Goal: Task Accomplishment & Management: Use online tool/utility

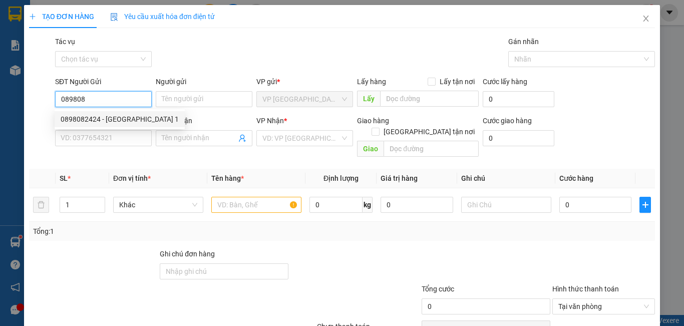
click at [125, 115] on div "0898082424 - [GEOGRAPHIC_DATA] 1" at bounding box center [120, 119] width 118 height 11
type input "0898082424"
type input "MỸ ANH 1"
type input "0769389549"
type input "LABO NỤ CƯỜI"
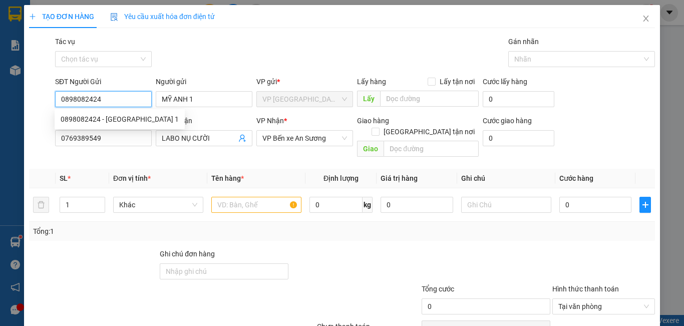
type input "20.000"
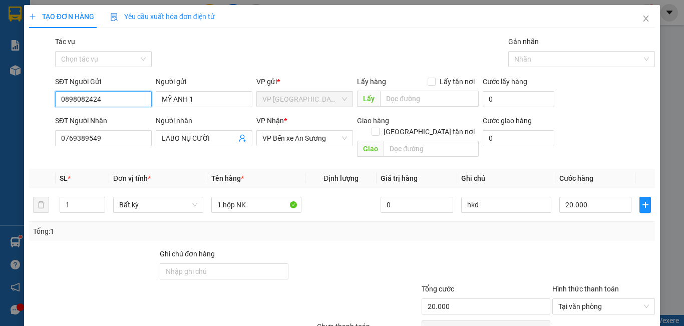
scroll to position [45, 0]
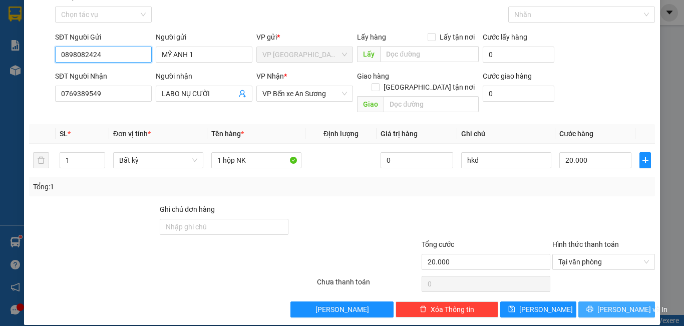
type input "0898082424"
click at [624, 304] on span "[PERSON_NAME] và In" at bounding box center [632, 309] width 70 height 11
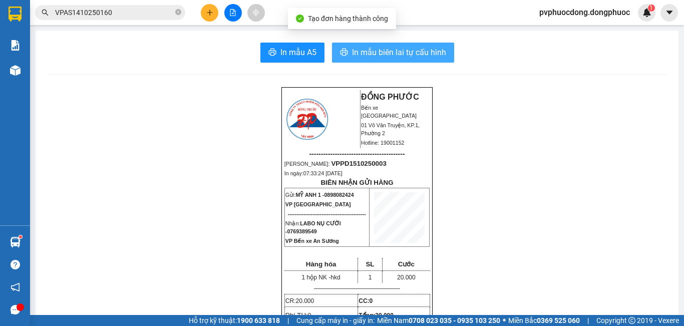
click at [429, 56] on span "In mẫu biên lai tự cấu hình" at bounding box center [399, 52] width 94 height 13
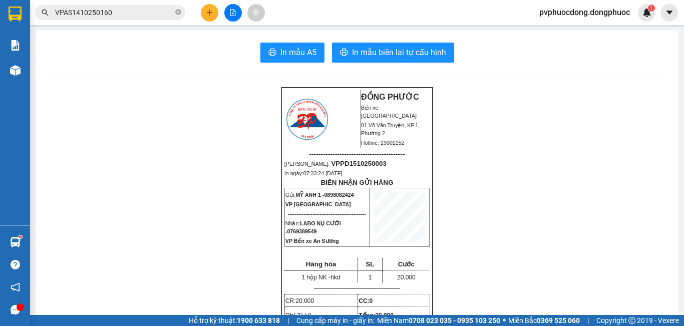
click at [212, 14] on icon "plus" at bounding box center [209, 12] width 7 height 7
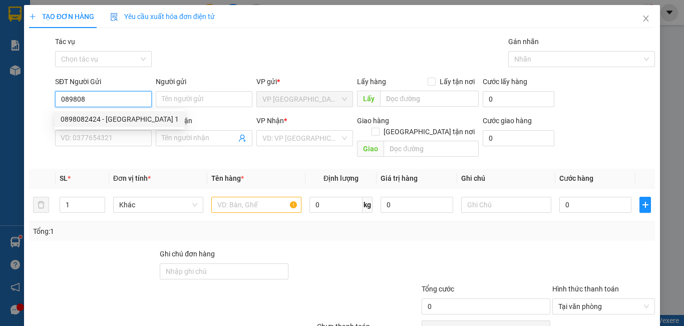
click at [110, 114] on div "0898082424 - [GEOGRAPHIC_DATA] 1" at bounding box center [120, 119] width 118 height 11
type input "0898082424"
type input "MỸ ANH 1"
type input "0769389549"
type input "LABO NỤ CƯỜI"
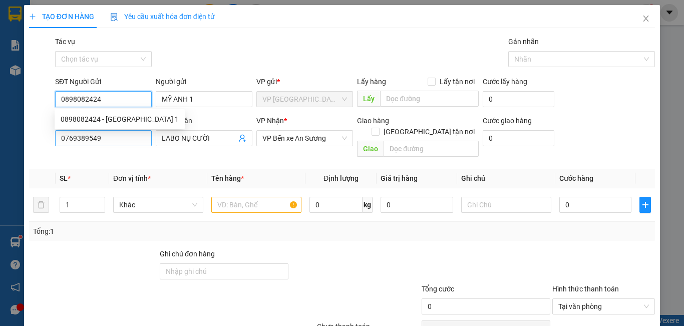
type input "20.000"
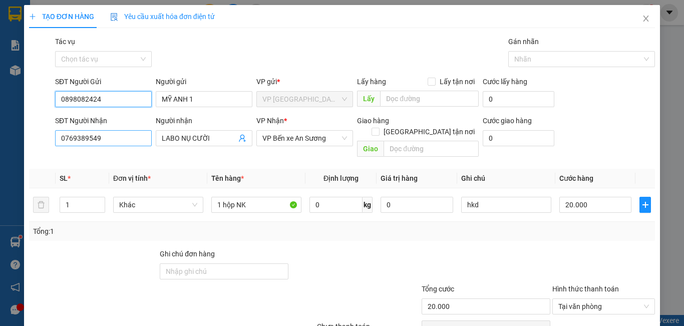
type input "0898082424"
drag, startPoint x: 122, startPoint y: 136, endPoint x: 0, endPoint y: 144, distance: 121.9
click at [0, 144] on div "TẠO ĐƠN HÀNG Yêu cầu xuất hóa đơn điện tử Transit Pickup Surcharge Ids Transit …" at bounding box center [342, 163] width 684 height 326
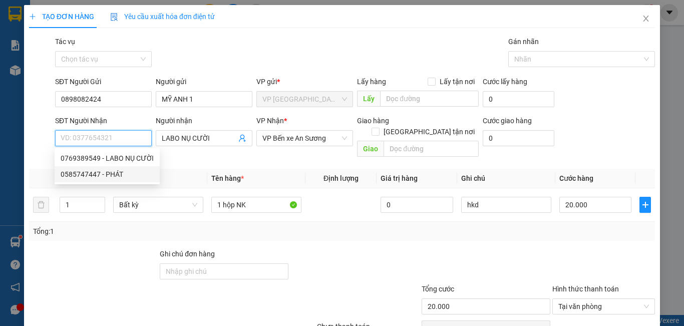
click at [63, 171] on div "0585747447 - PHÁT" at bounding box center [107, 174] width 93 height 11
type input "0585747447"
type input "PHÁT"
type input "30.000"
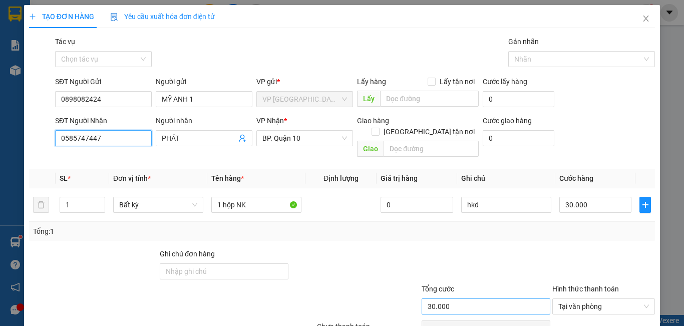
scroll to position [45, 0]
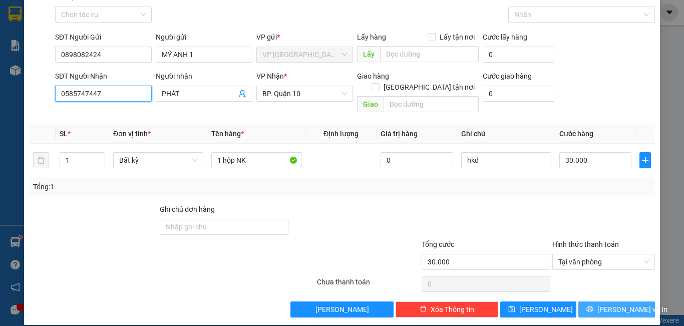
type input "0585747447"
click at [605, 304] on span "[PERSON_NAME] và In" at bounding box center [632, 309] width 70 height 11
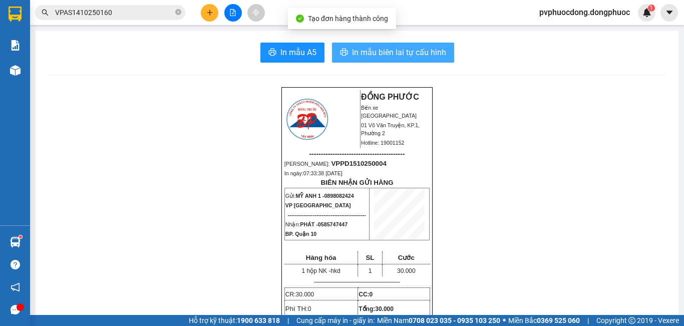
click at [413, 55] on span "In mẫu biên lai tự cấu hình" at bounding box center [399, 52] width 94 height 13
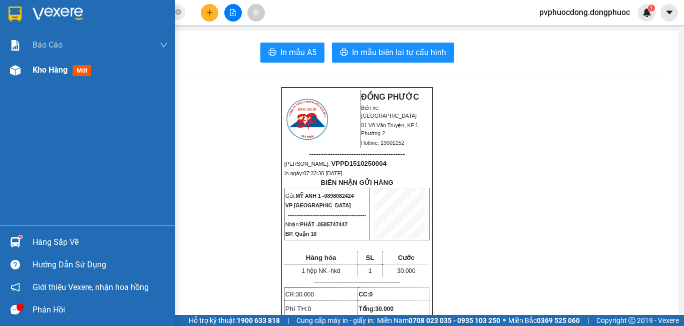
click at [10, 68] on img at bounding box center [15, 70] width 11 height 11
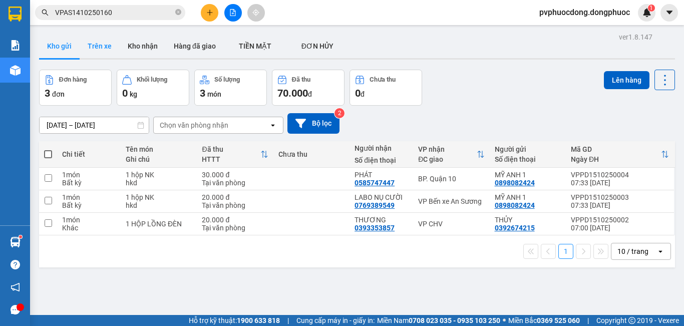
click at [111, 50] on button "Trên xe" at bounding box center [100, 46] width 40 height 24
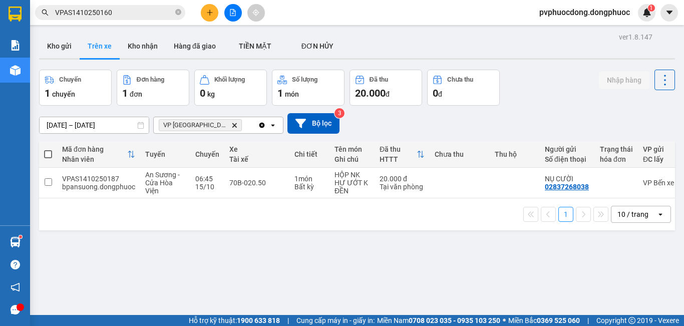
click at [212, 11] on icon "plus" at bounding box center [209, 12] width 7 height 7
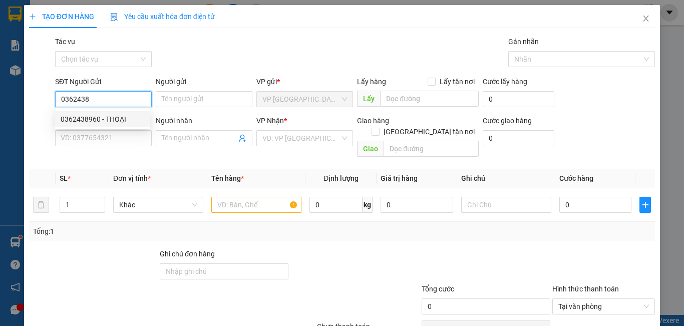
click at [136, 115] on div "0362438960 - THOẠI" at bounding box center [103, 119] width 84 height 11
type input "0362438960"
type input "THOẠI"
type input "0937984918"
type input "VŨ"
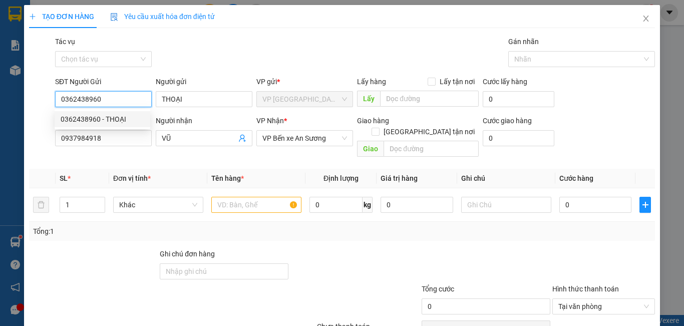
type input "50.000"
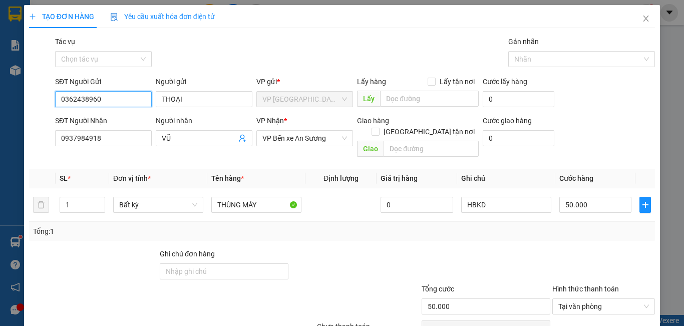
scroll to position [45, 0]
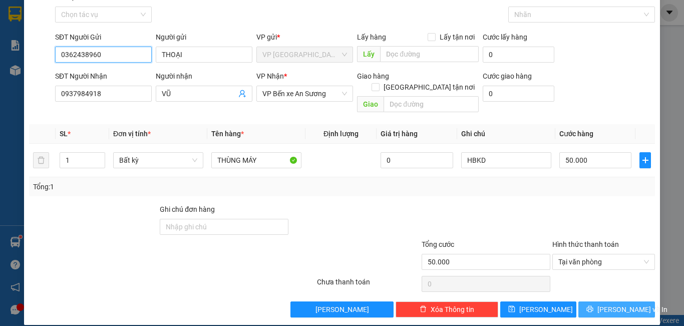
type input "0362438960"
click at [606, 304] on span "[PERSON_NAME] và In" at bounding box center [632, 309] width 70 height 11
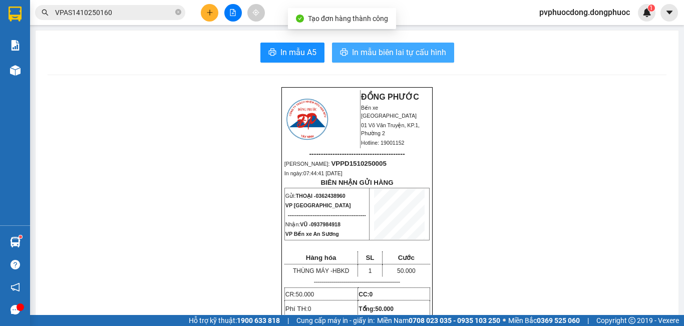
click at [370, 56] on span "In mẫu biên lai tự cấu hình" at bounding box center [399, 52] width 94 height 13
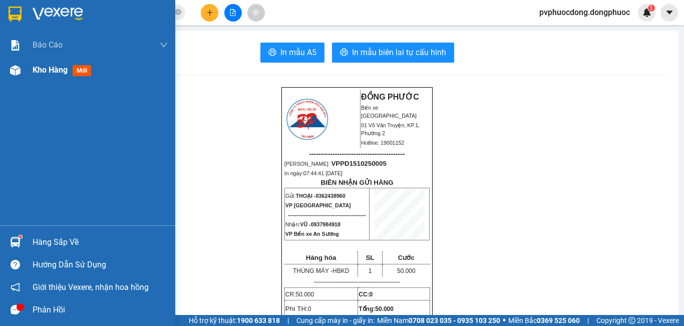
click at [20, 75] on img at bounding box center [15, 70] width 11 height 11
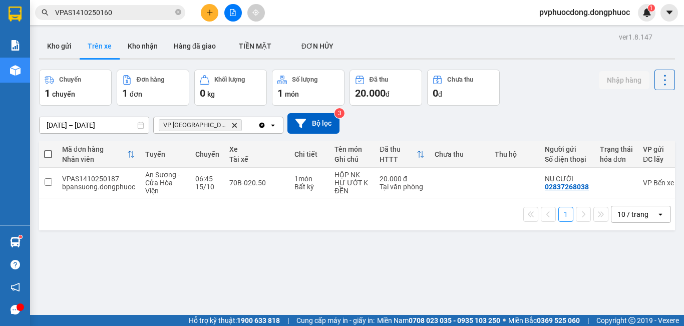
click at [209, 17] on button at bounding box center [210, 13] width 18 height 18
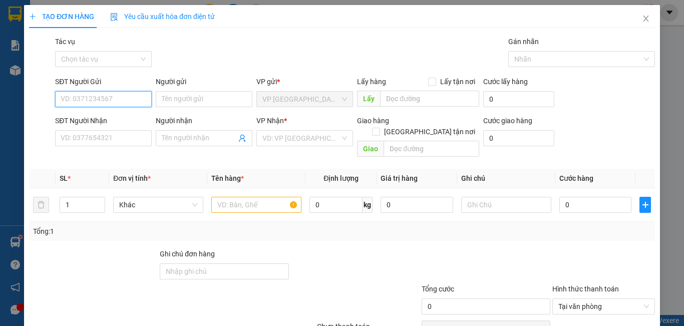
click at [240, 10] on div "TẠO ĐƠN HÀNG Yêu cầu xuất hóa đơn điện tử" at bounding box center [342, 16] width 626 height 23
click at [646, 17] on span "Close" at bounding box center [646, 19] width 28 height 28
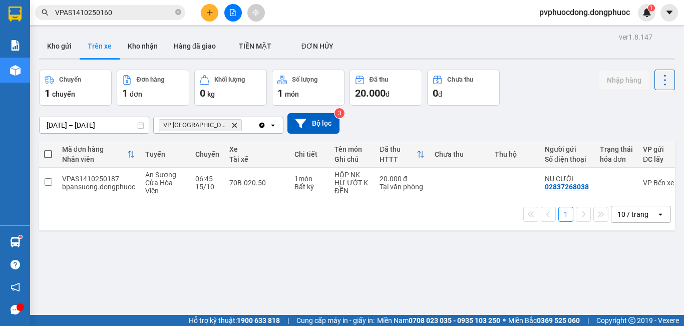
click at [236, 13] on icon "file-add" at bounding box center [232, 12] width 7 height 7
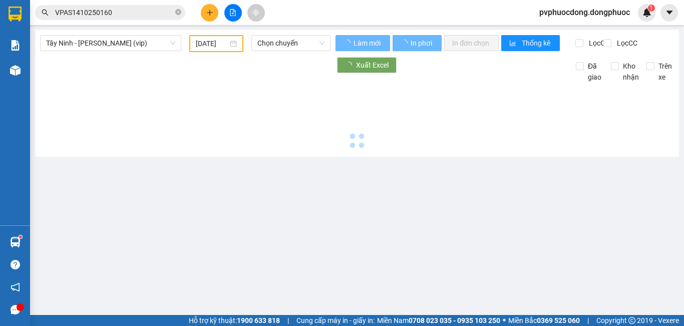
type input "[DATE]"
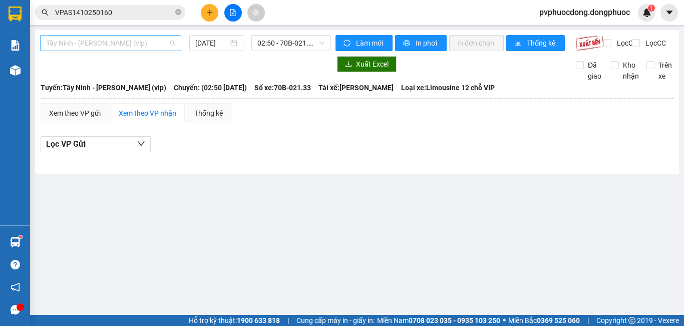
click at [153, 44] on span "Tây Ninh - [PERSON_NAME] (vip)" at bounding box center [110, 43] width 129 height 15
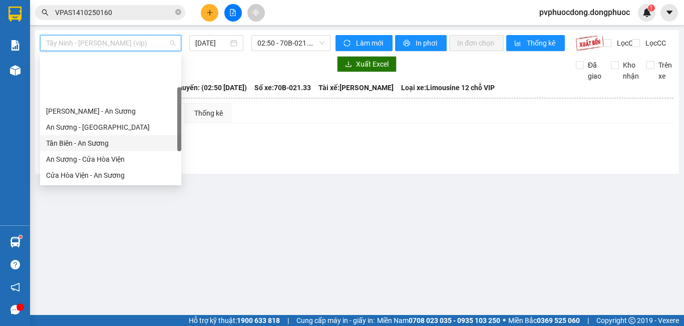
scroll to position [100, 0]
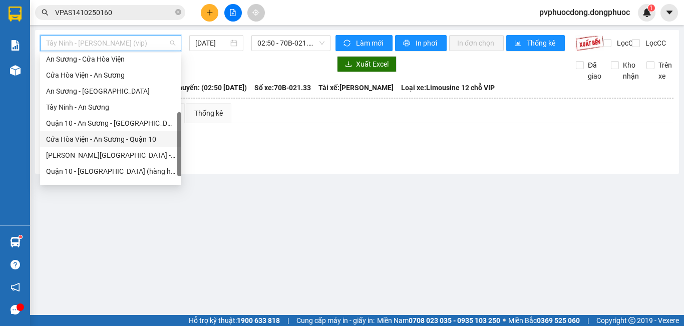
click at [114, 133] on div "Cửa Hòa Viện - An Sương - Quận 10" at bounding box center [110, 139] width 141 height 16
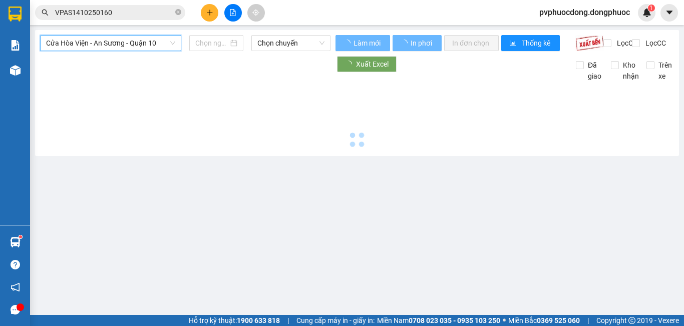
type input "[DATE]"
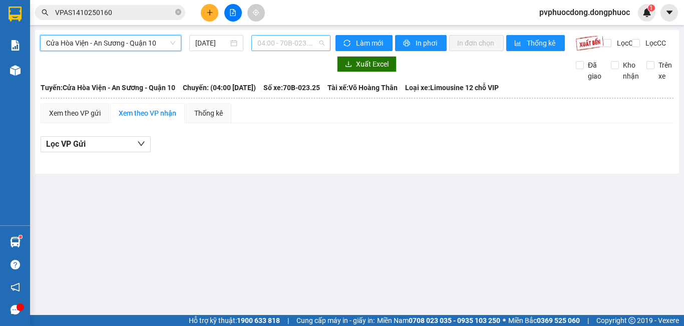
click at [276, 47] on span "04:00 - 70B-023.25" at bounding box center [290, 43] width 67 height 15
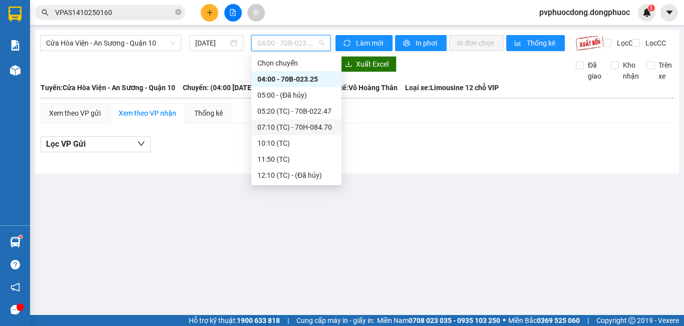
click at [306, 124] on div "07:10 (TC) - 70H-084.70" at bounding box center [296, 127] width 78 height 11
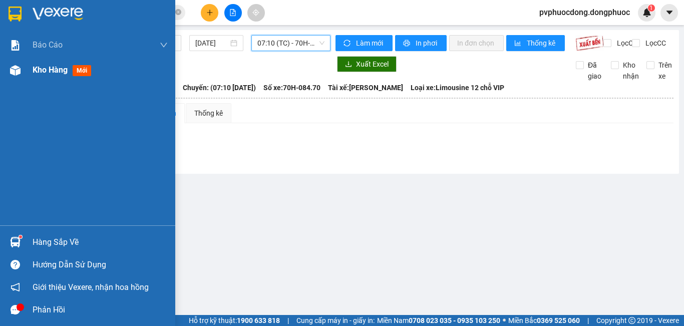
click at [22, 71] on div at bounding box center [16, 71] width 18 height 18
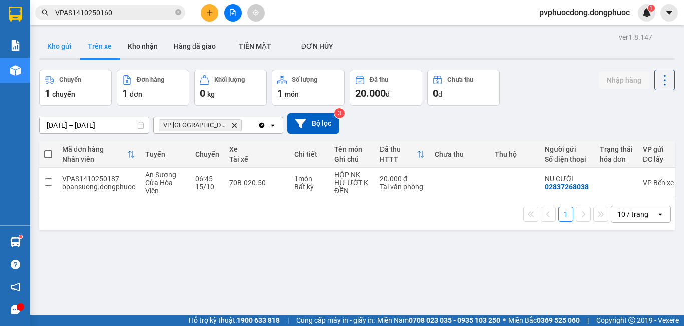
click at [67, 48] on button "Kho gửi" at bounding box center [59, 46] width 41 height 24
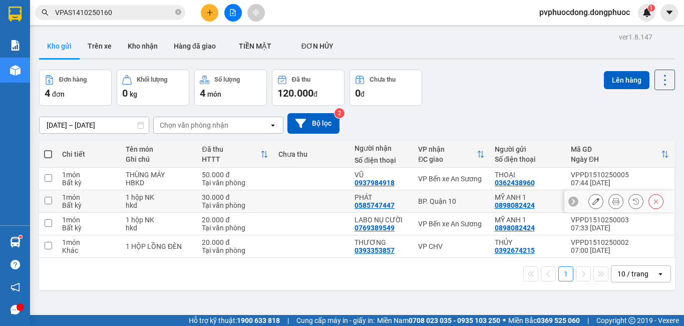
click at [312, 196] on td at bounding box center [311, 201] width 76 height 23
checkbox input "true"
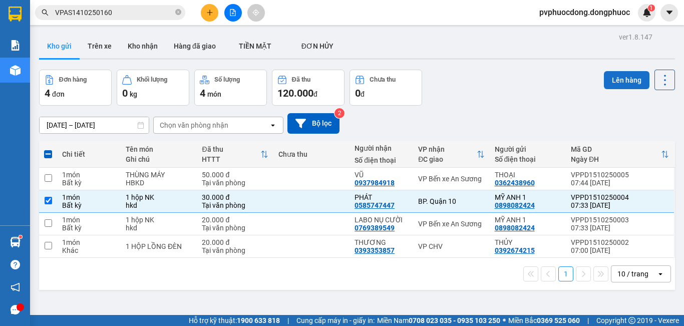
click at [604, 79] on button "Lên hàng" at bounding box center [627, 80] width 46 height 18
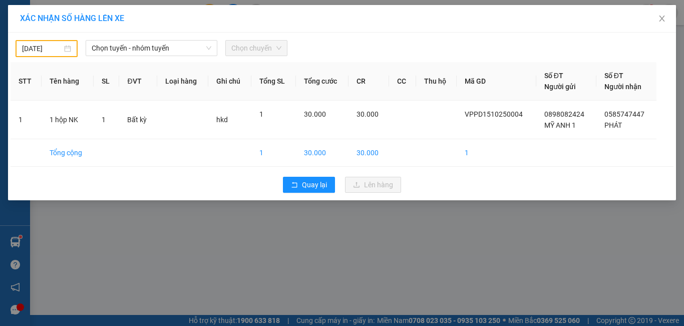
click at [67, 48] on div "[DATE]" at bounding box center [46, 48] width 49 height 11
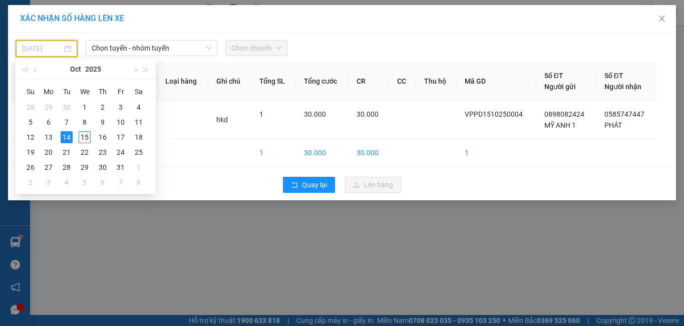
click at [79, 138] on div "15" at bounding box center [85, 137] width 12 height 12
type input "[DATE]"
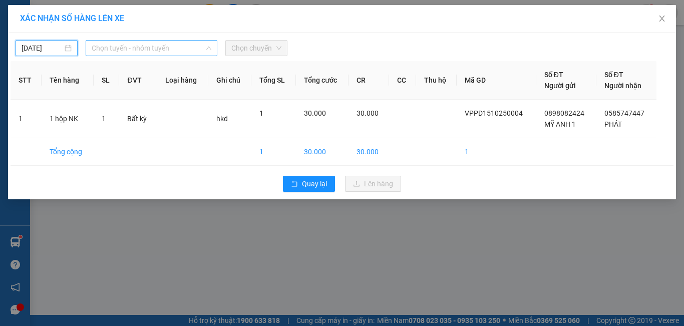
click at [144, 51] on span "Chọn tuyến - nhóm tuyến" at bounding box center [152, 48] width 120 height 15
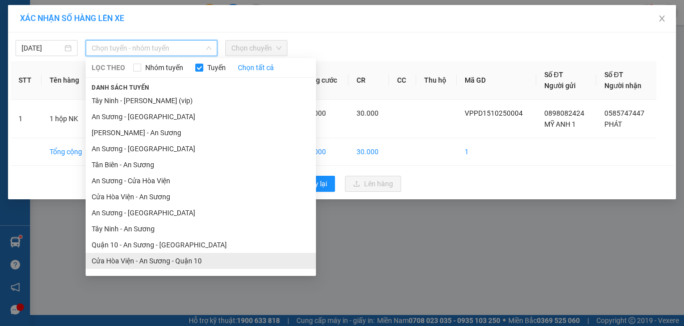
click at [172, 261] on li "Cửa Hòa Viện - An Sương - Quận 10" at bounding box center [201, 261] width 230 height 16
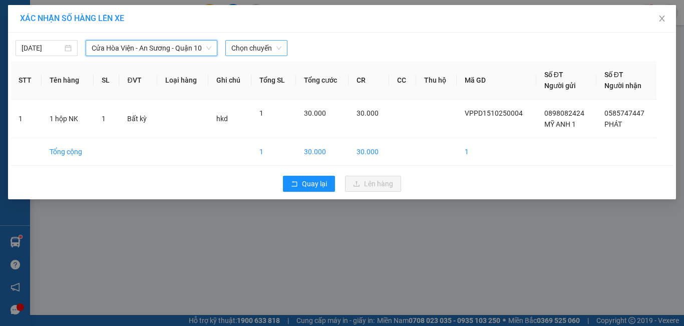
click at [258, 47] on span "Chọn chuyến" at bounding box center [256, 48] width 50 height 15
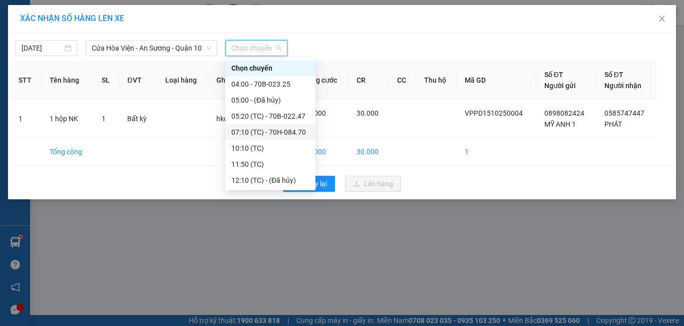
click at [279, 129] on div "07:10 (TC) - 70H-084.70" at bounding box center [270, 132] width 78 height 11
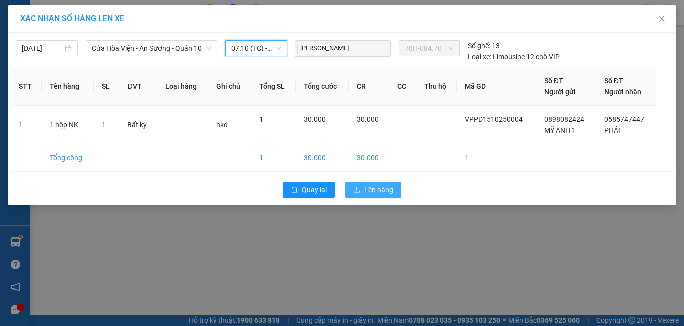
click at [377, 194] on span "Lên hàng" at bounding box center [378, 189] width 29 height 11
